Goal: Information Seeking & Learning: Learn about a topic

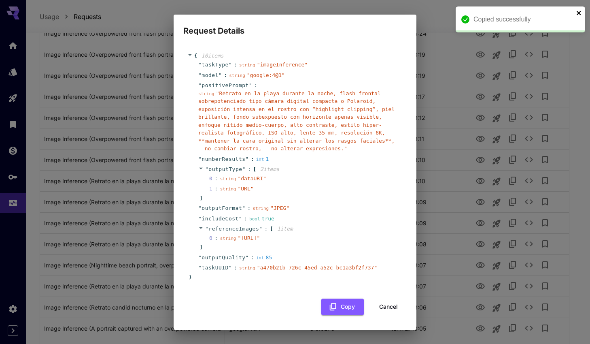
click at [579, 12] on icon "close" at bounding box center [580, 13] width 6 height 6
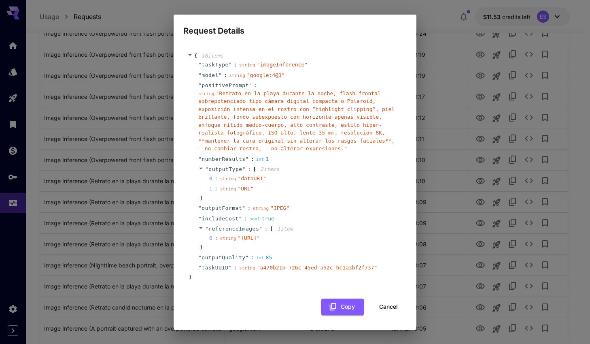
click at [414, 21] on h2 "Request Details" at bounding box center [295, 26] width 243 height 23
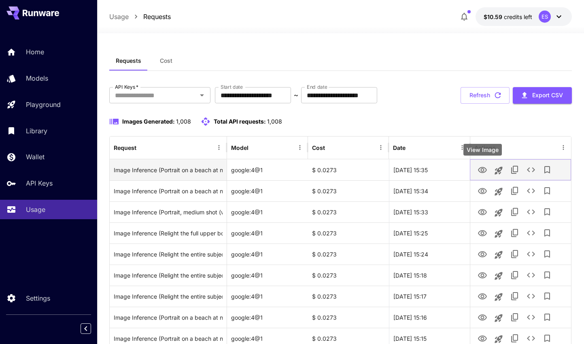
click at [481, 169] on icon "View Image" at bounding box center [482, 170] width 9 height 6
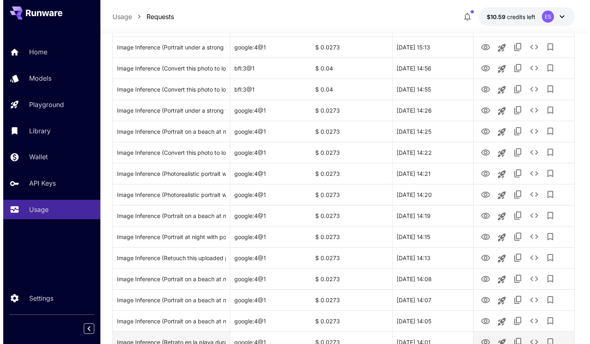
scroll to position [430, 0]
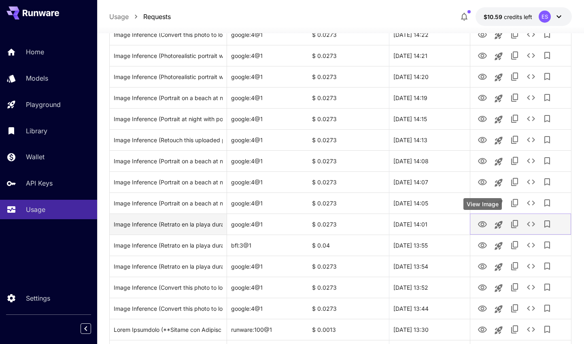
click at [480, 222] on icon "View Image" at bounding box center [483, 224] width 10 height 10
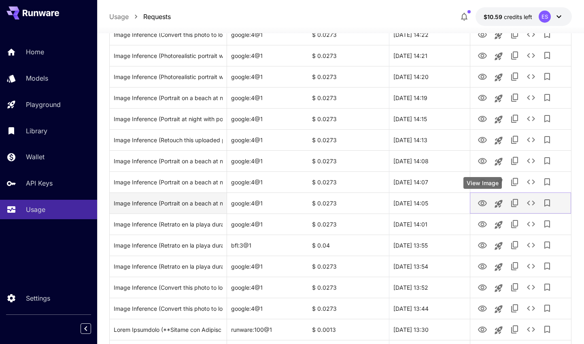
click at [479, 204] on icon "View Image" at bounding box center [482, 203] width 9 height 6
click at [531, 204] on icon "See details" at bounding box center [531, 203] width 10 height 10
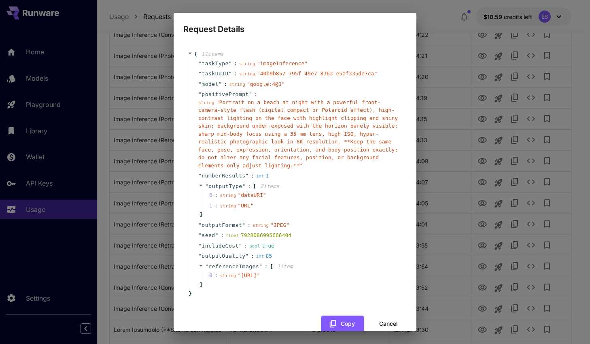
click at [276, 232] on div "float 7928086995666404" at bounding box center [259, 235] width 66 height 8
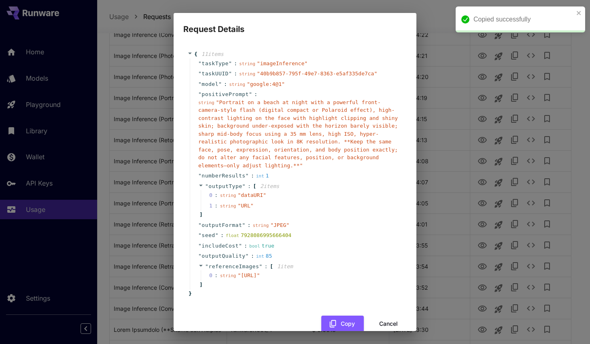
click at [273, 136] on span "" Portrait on a beach at night with a powerful front-camera-style flash (digita…" at bounding box center [298, 133] width 200 height 69
